Goal: Information Seeking & Learning: Learn about a topic

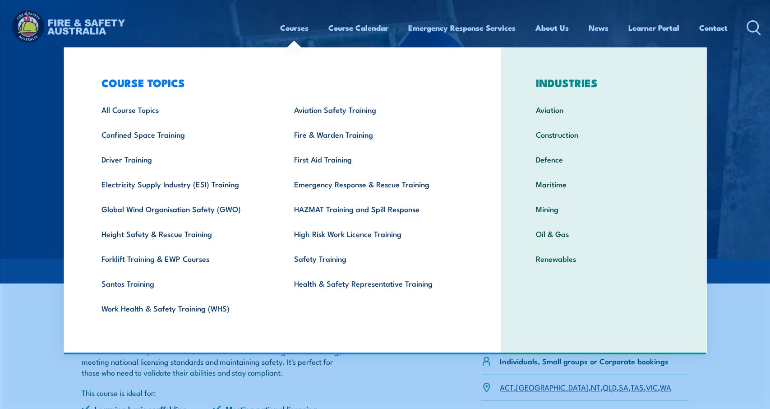
click at [286, 31] on link "Courses" at bounding box center [294, 28] width 28 height 24
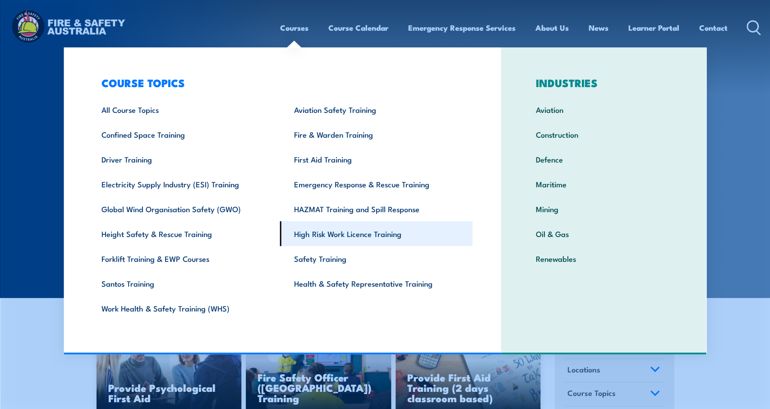
click at [336, 235] on link "High Risk Work Licence Training" at bounding box center [376, 233] width 193 height 25
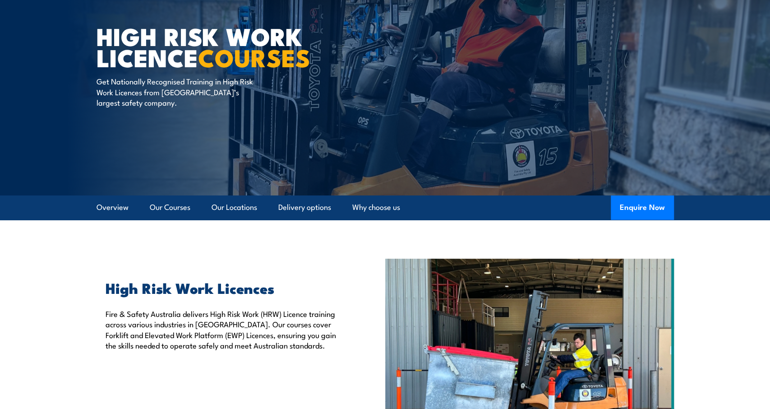
scroll to position [94, 0]
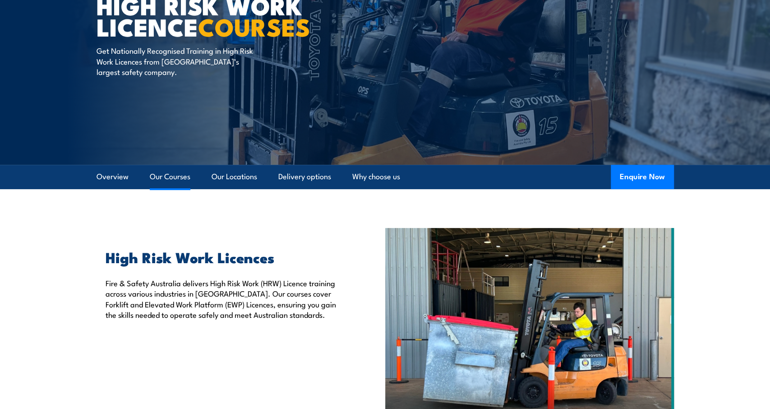
click at [178, 180] on link "Our Courses" at bounding box center [170, 177] width 41 height 24
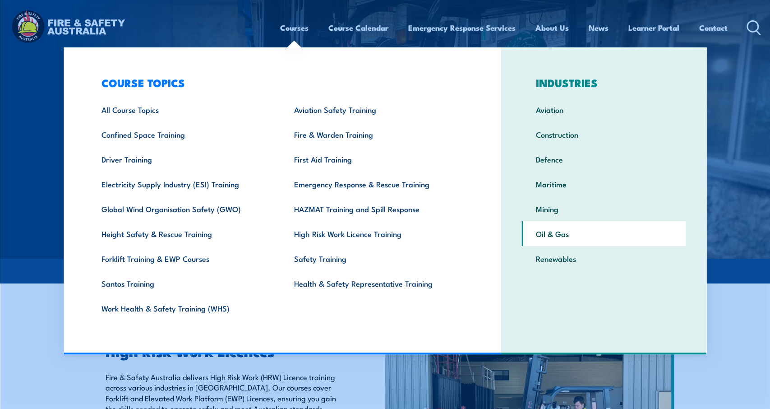
click at [570, 235] on link "Oil & Gas" at bounding box center [604, 233] width 164 height 25
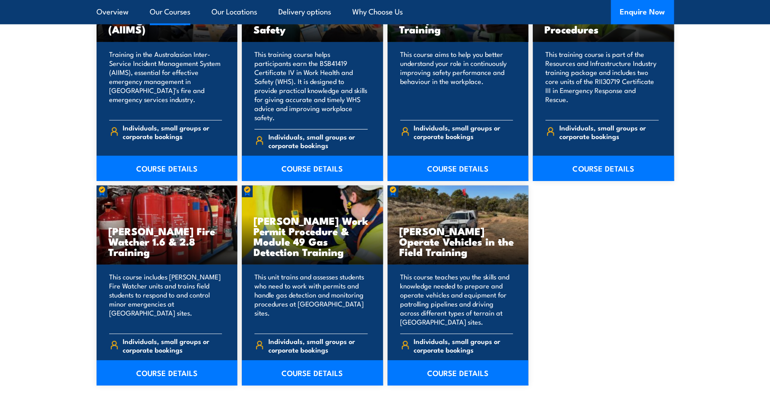
scroll to position [4176, 0]
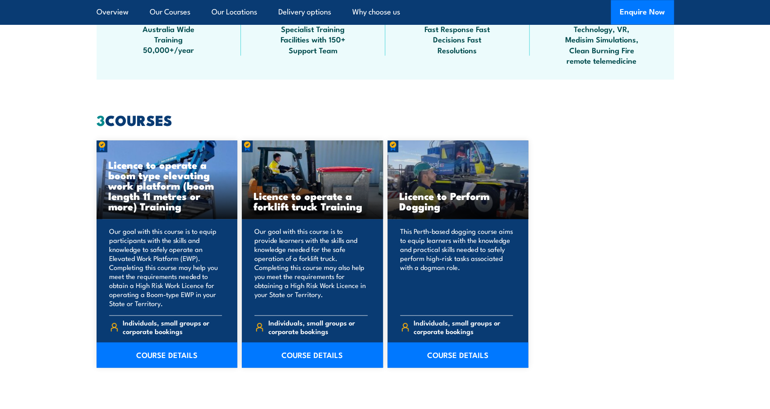
scroll to position [629, 0]
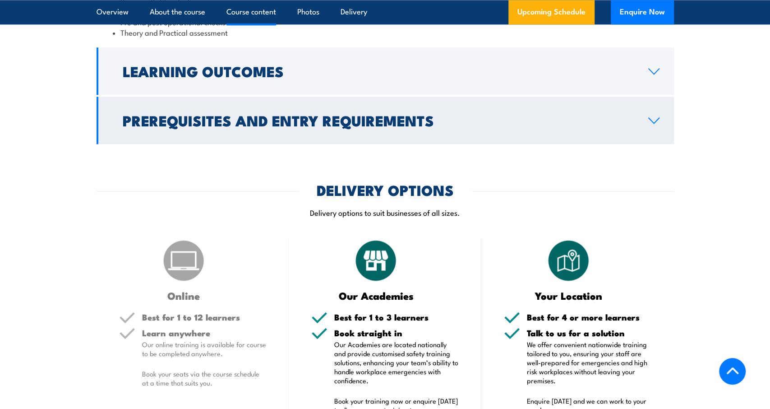
scroll to position [845, 0]
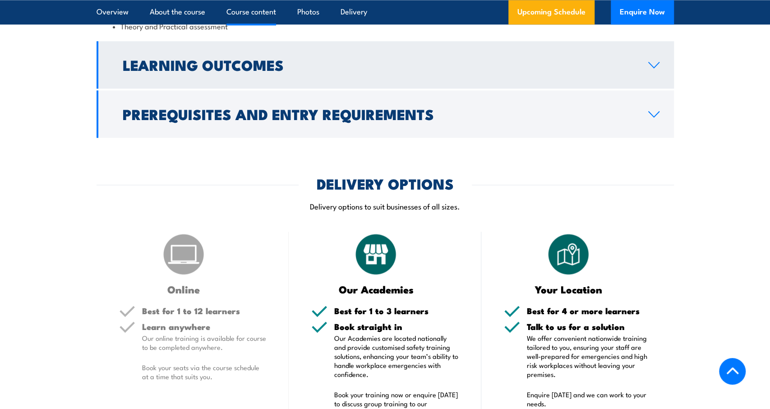
click at [225, 71] on h2 "Learning Outcomes" at bounding box center [378, 64] width 511 height 13
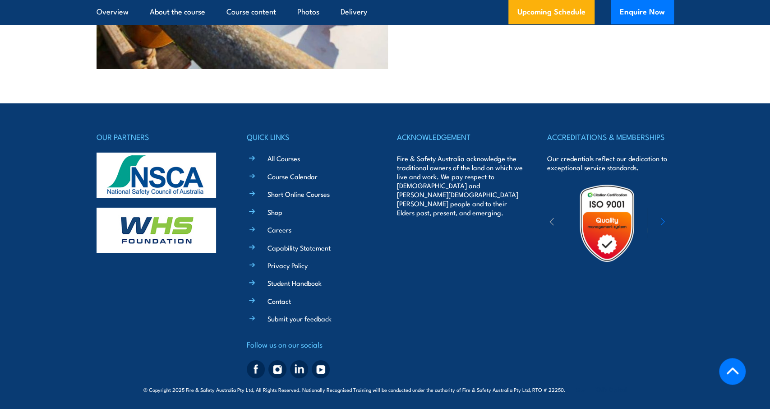
scroll to position [2212, 0]
